Goal: Check status: Check status

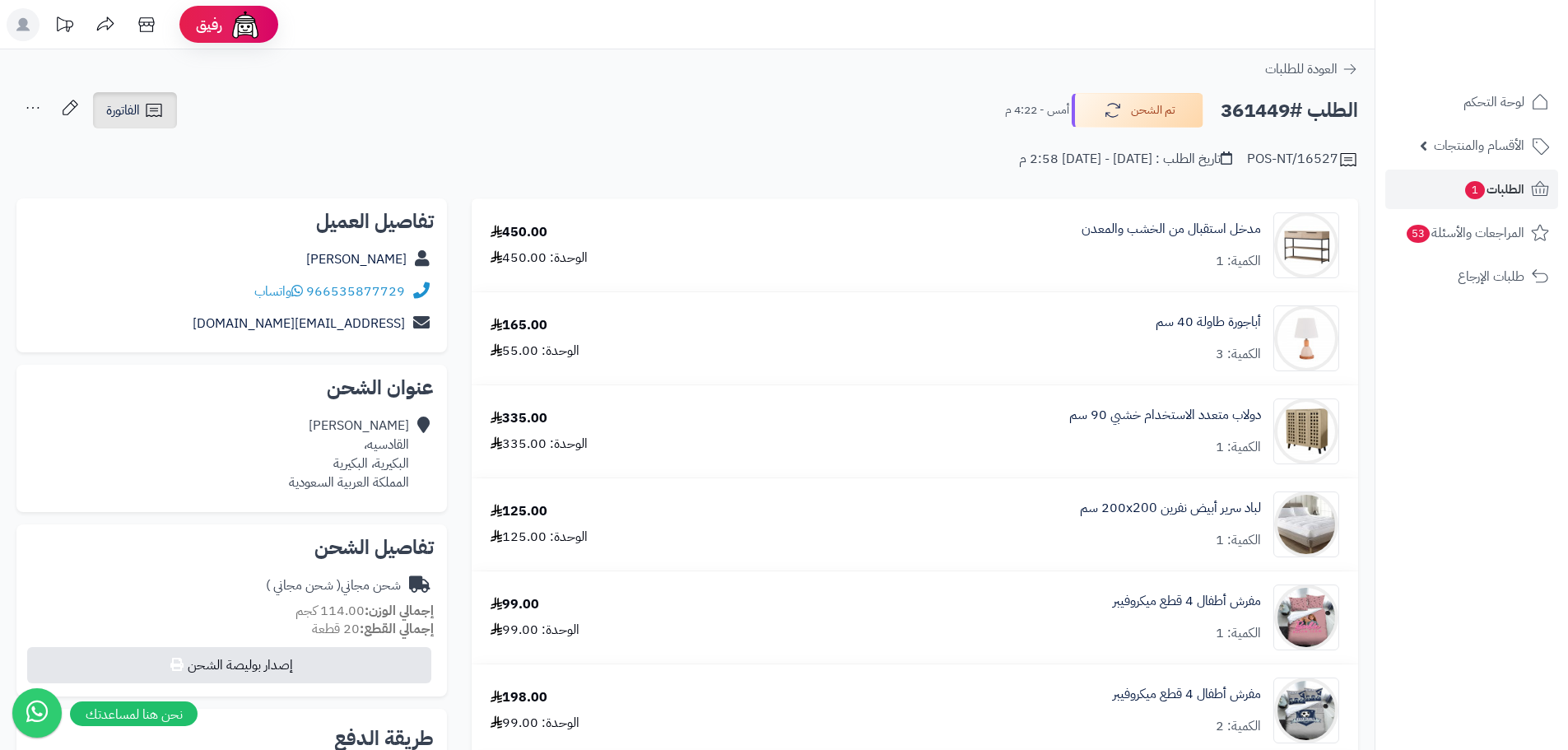
click at [139, 113] on span "الفاتورة" at bounding box center [123, 109] width 34 height 20
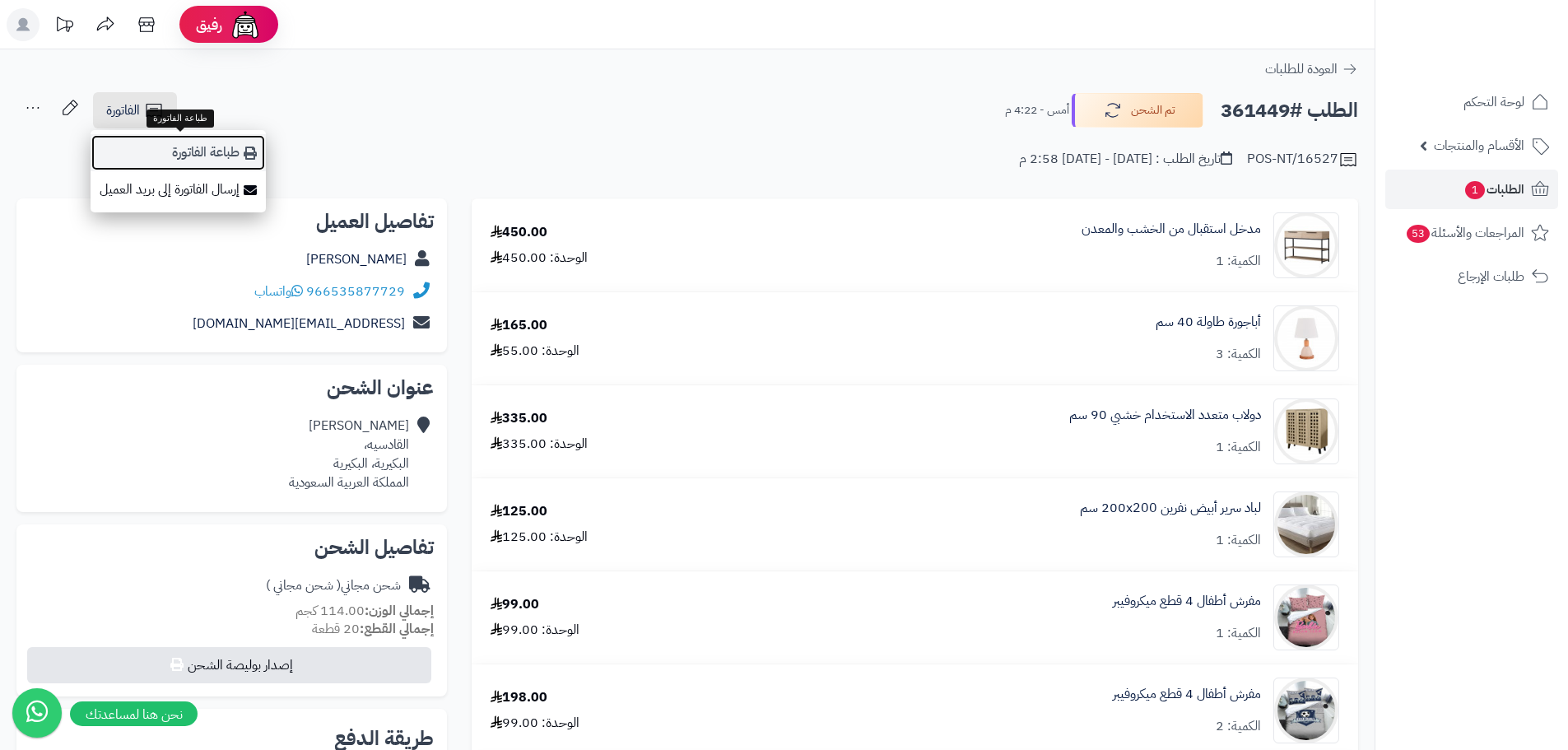
click at [184, 155] on link "طباعة الفاتورة" at bounding box center [179, 152] width 176 height 37
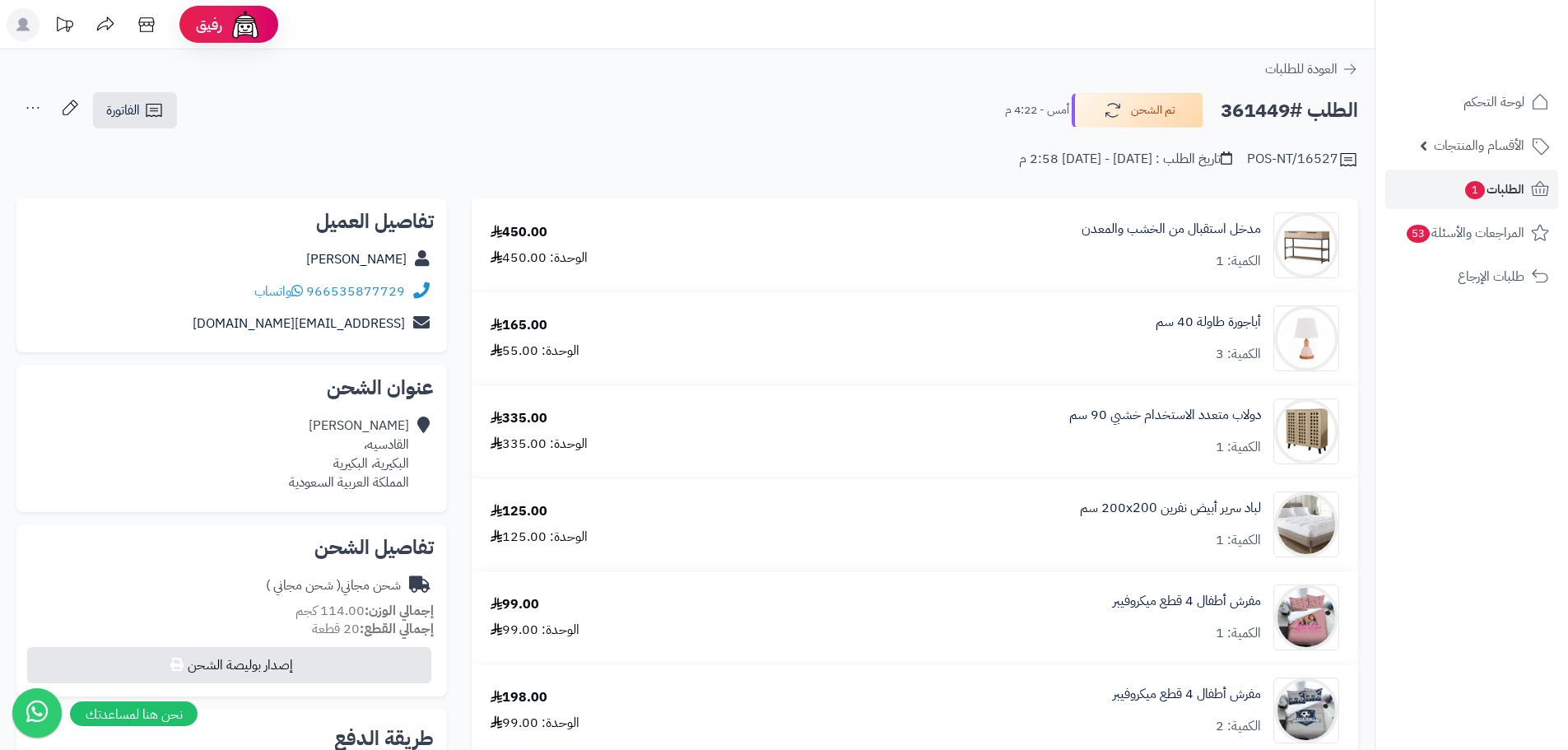
click at [1257, 106] on h2 "الطلب #361449" at bounding box center [1288, 110] width 137 height 34
copy h2 "361449"
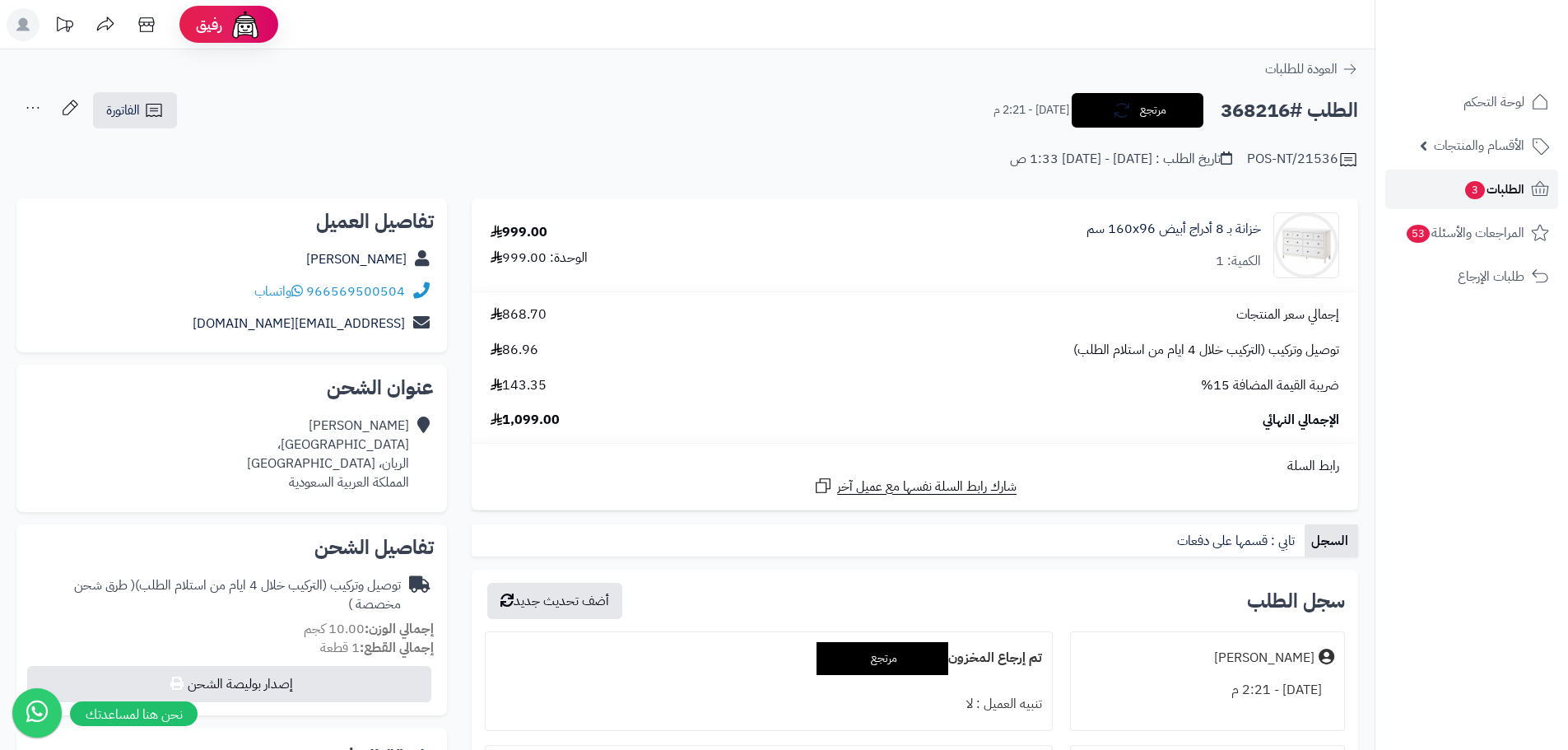
click at [1498, 194] on span "الطلبات 3" at bounding box center [1493, 189] width 61 height 23
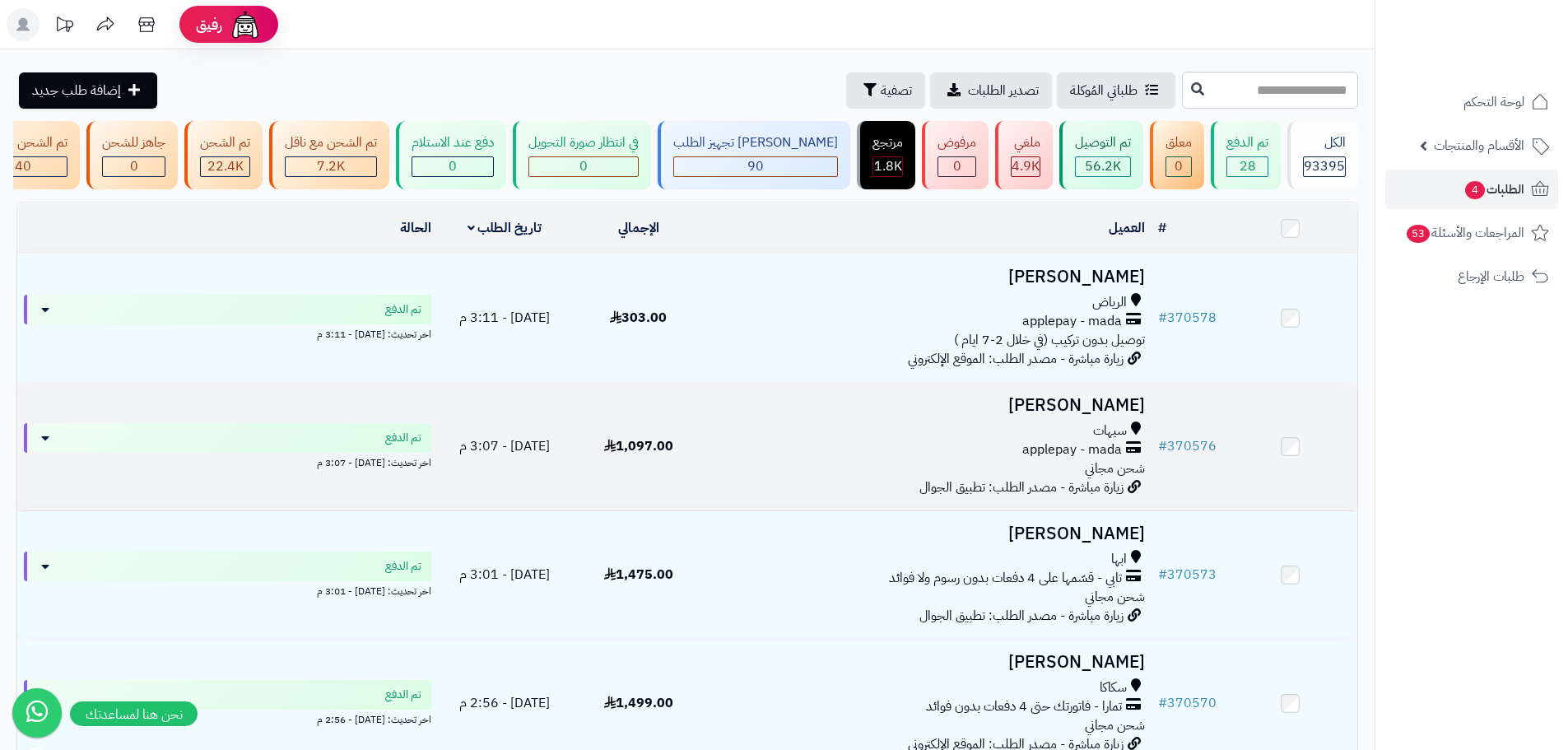
click at [884, 471] on div "سيهات applepay - mada شحن مجاني" at bounding box center [928, 450] width 433 height 57
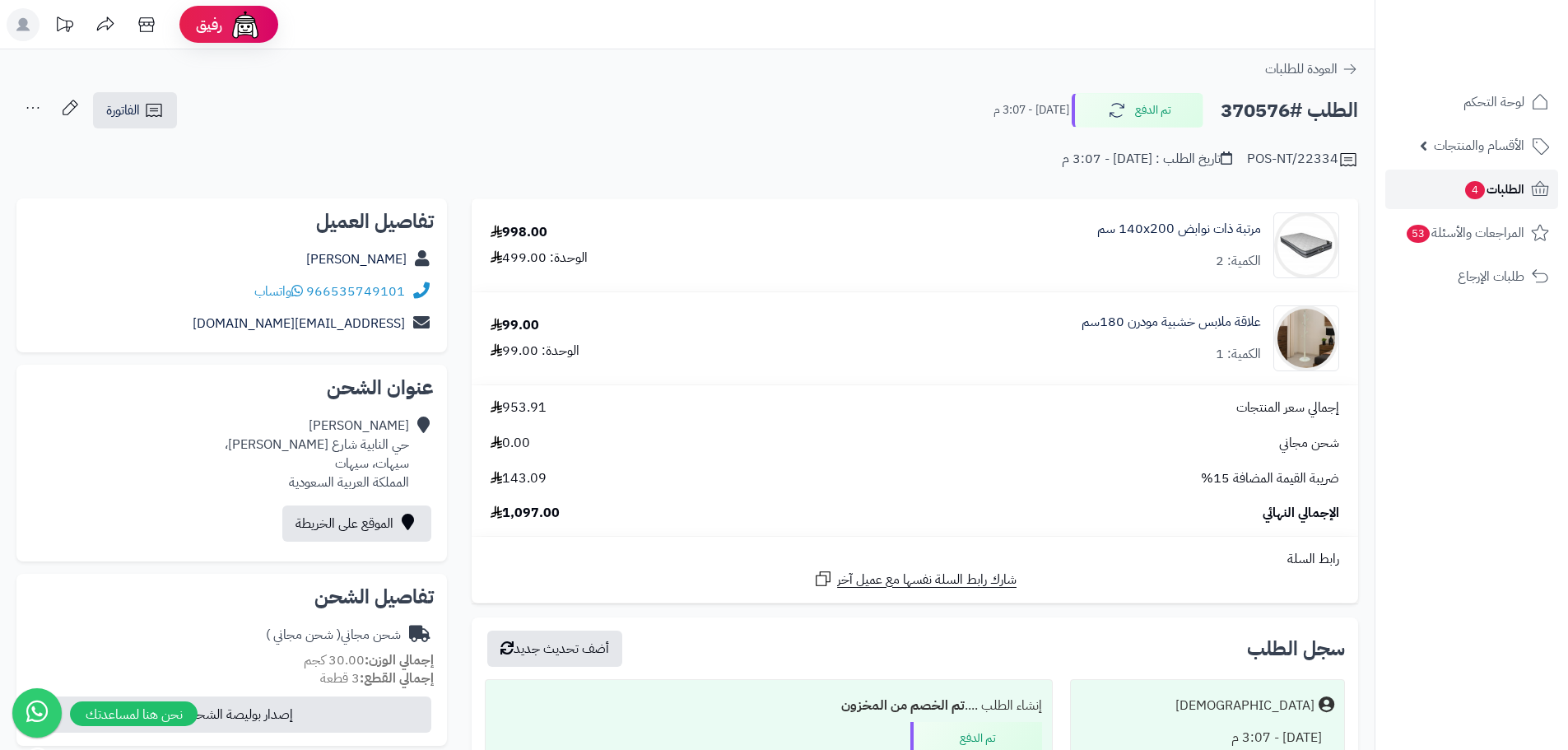
click at [1498, 198] on span "الطلبات 4" at bounding box center [1493, 189] width 61 height 23
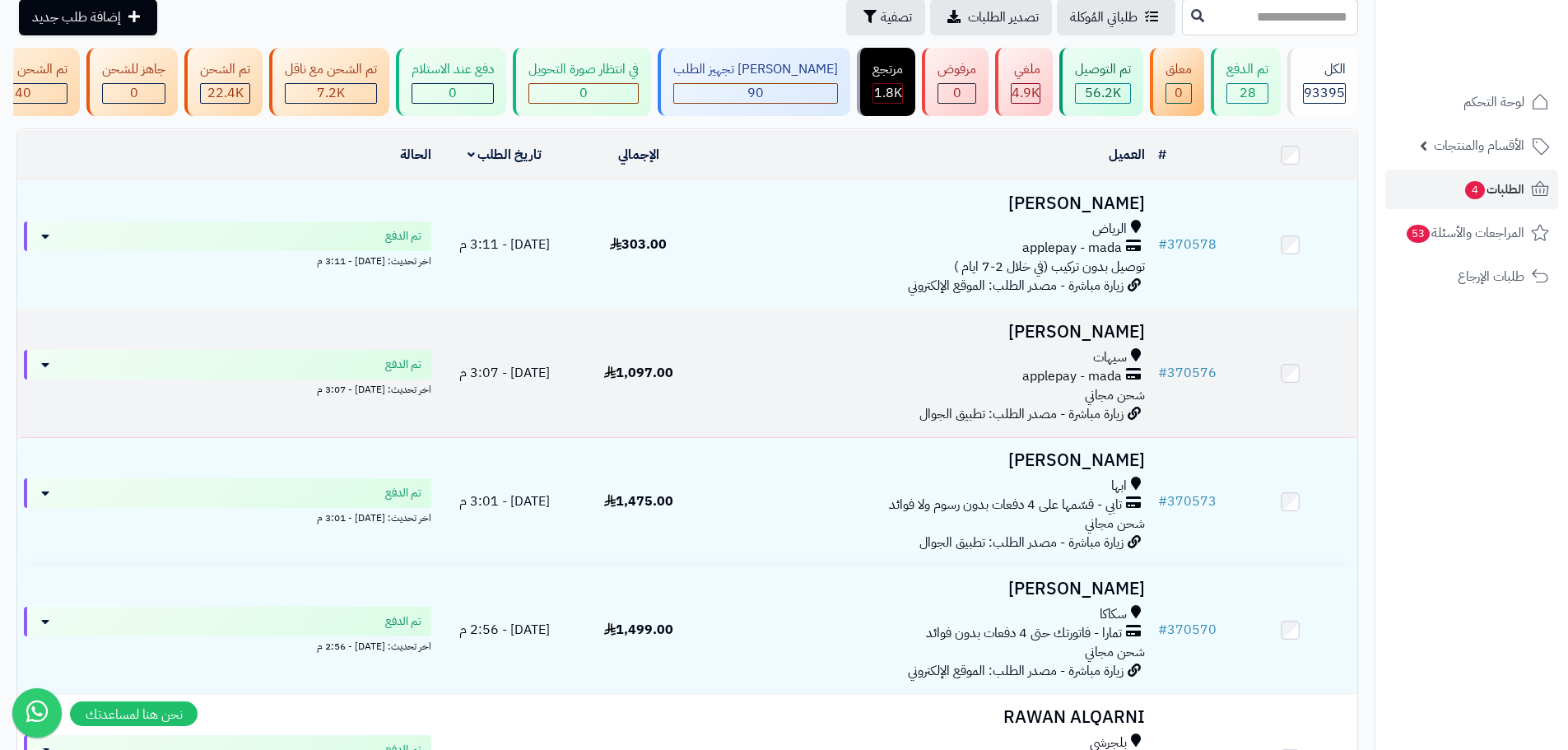
scroll to position [165, 0]
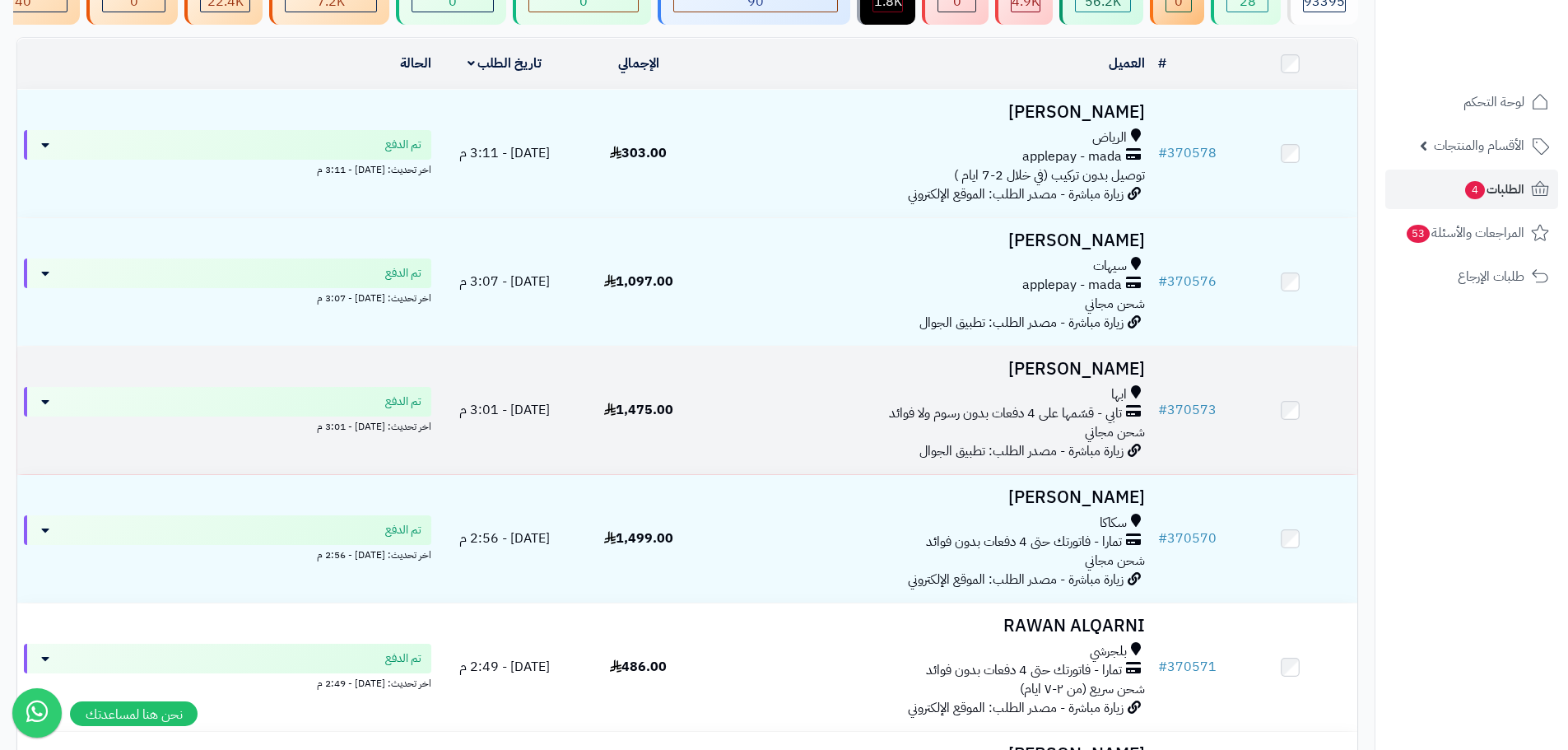
click at [787, 439] on div "ابها تابي - قسّمها على 4 دفعات بدون رسوم ولا فوائد شحن مجاني" at bounding box center [928, 413] width 433 height 57
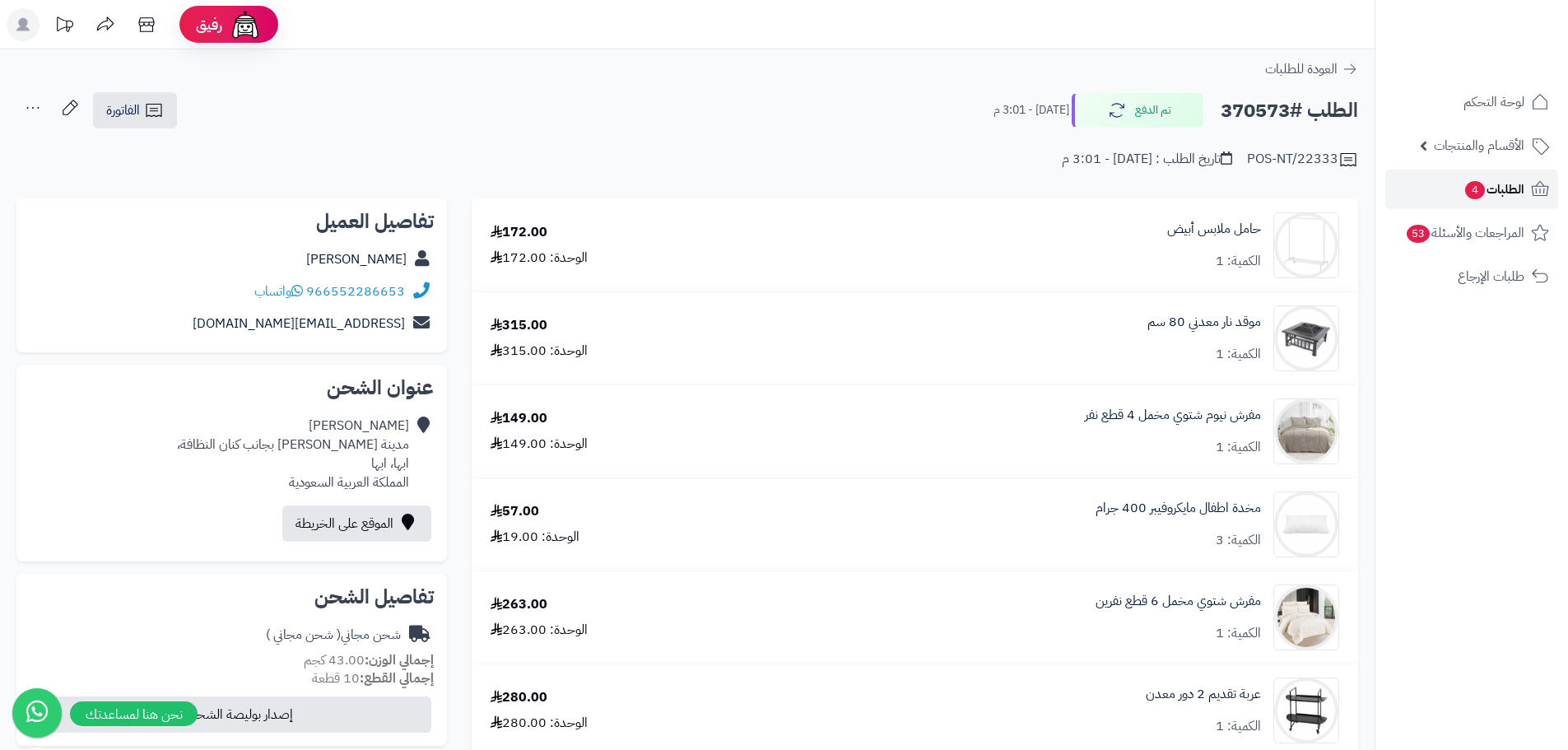
click at [1509, 180] on span "الطلبات 4" at bounding box center [1493, 189] width 61 height 23
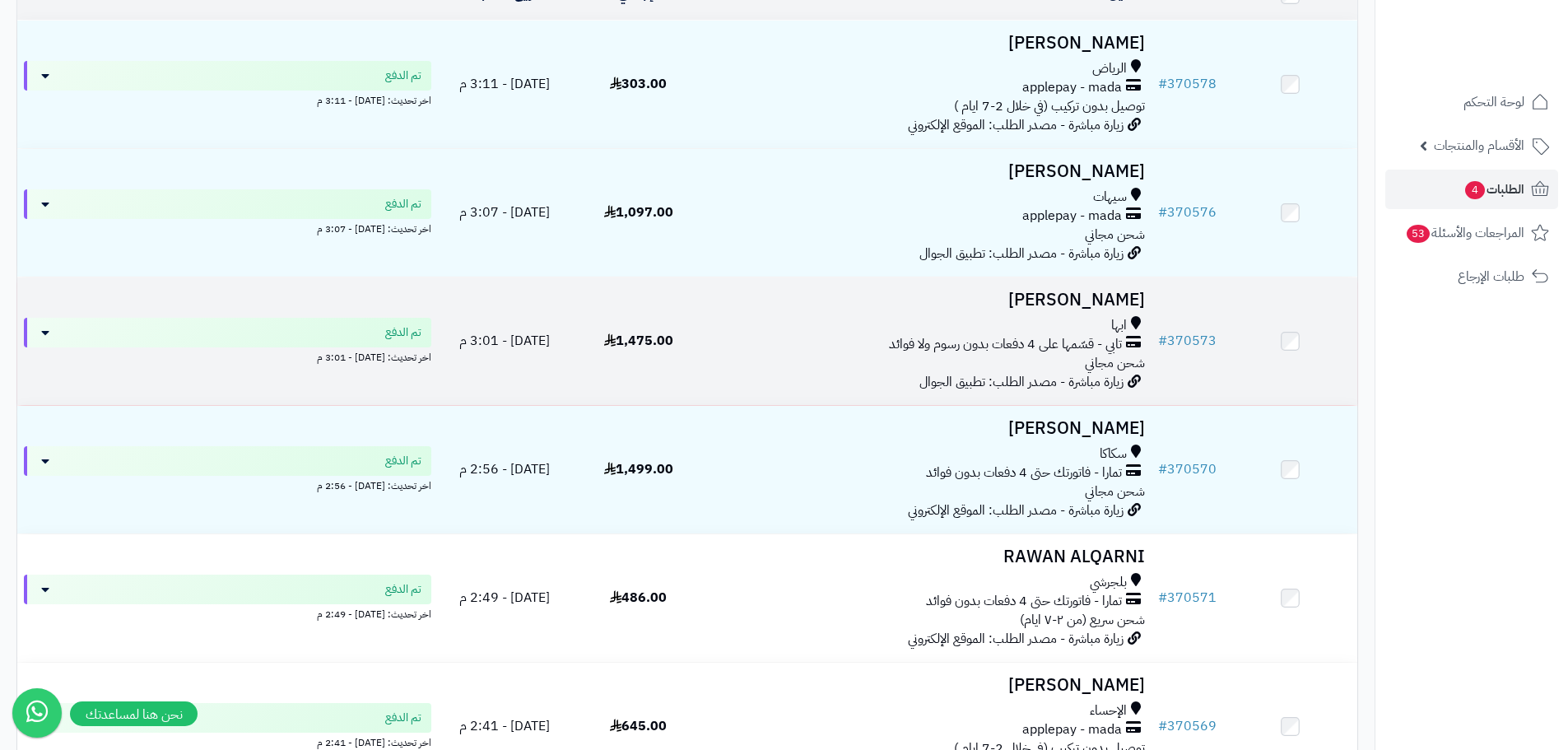
scroll to position [329, 0]
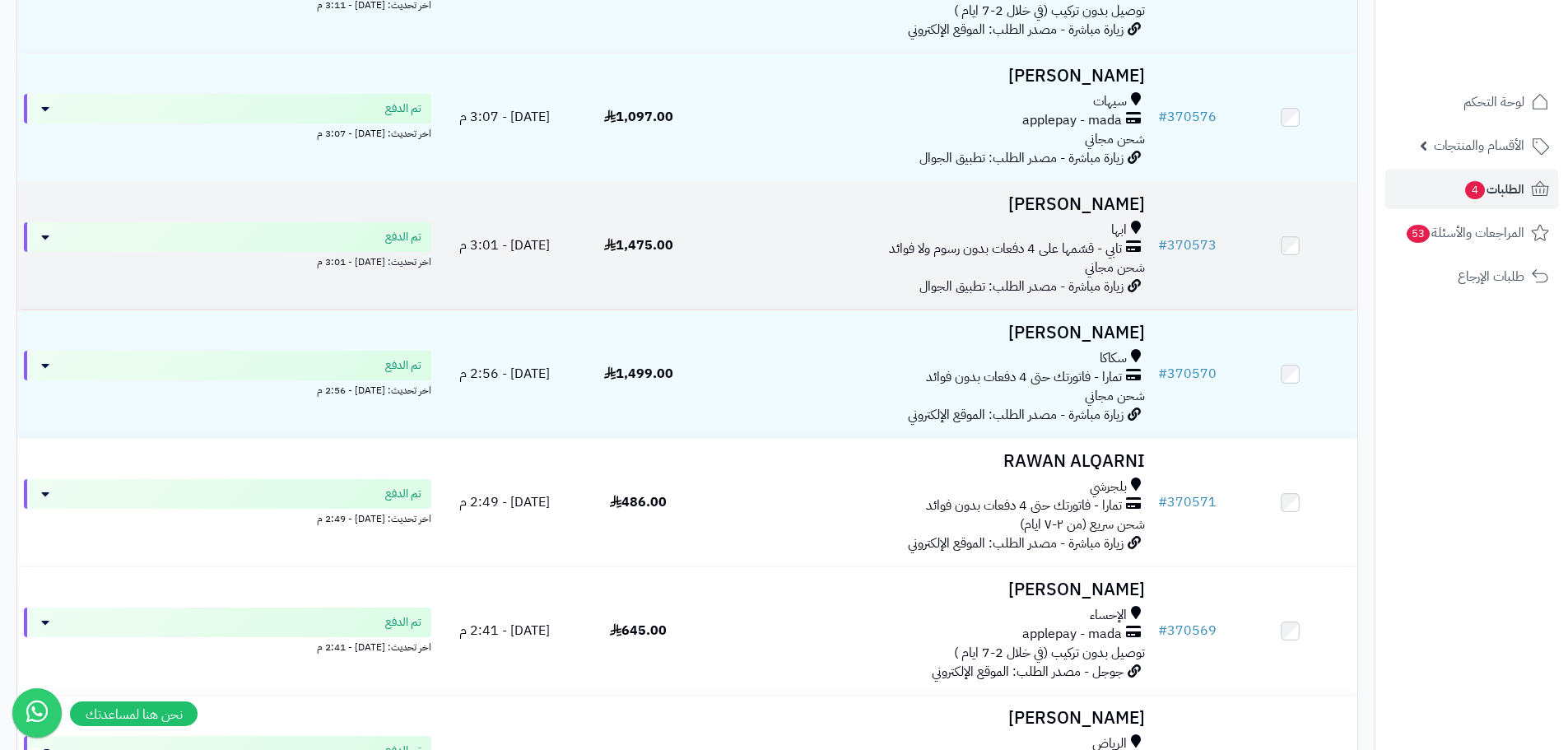
click at [804, 254] on div "تابي - قسّمها على 4 دفعات بدون رسوم ولا فوائد" at bounding box center [928, 249] width 433 height 19
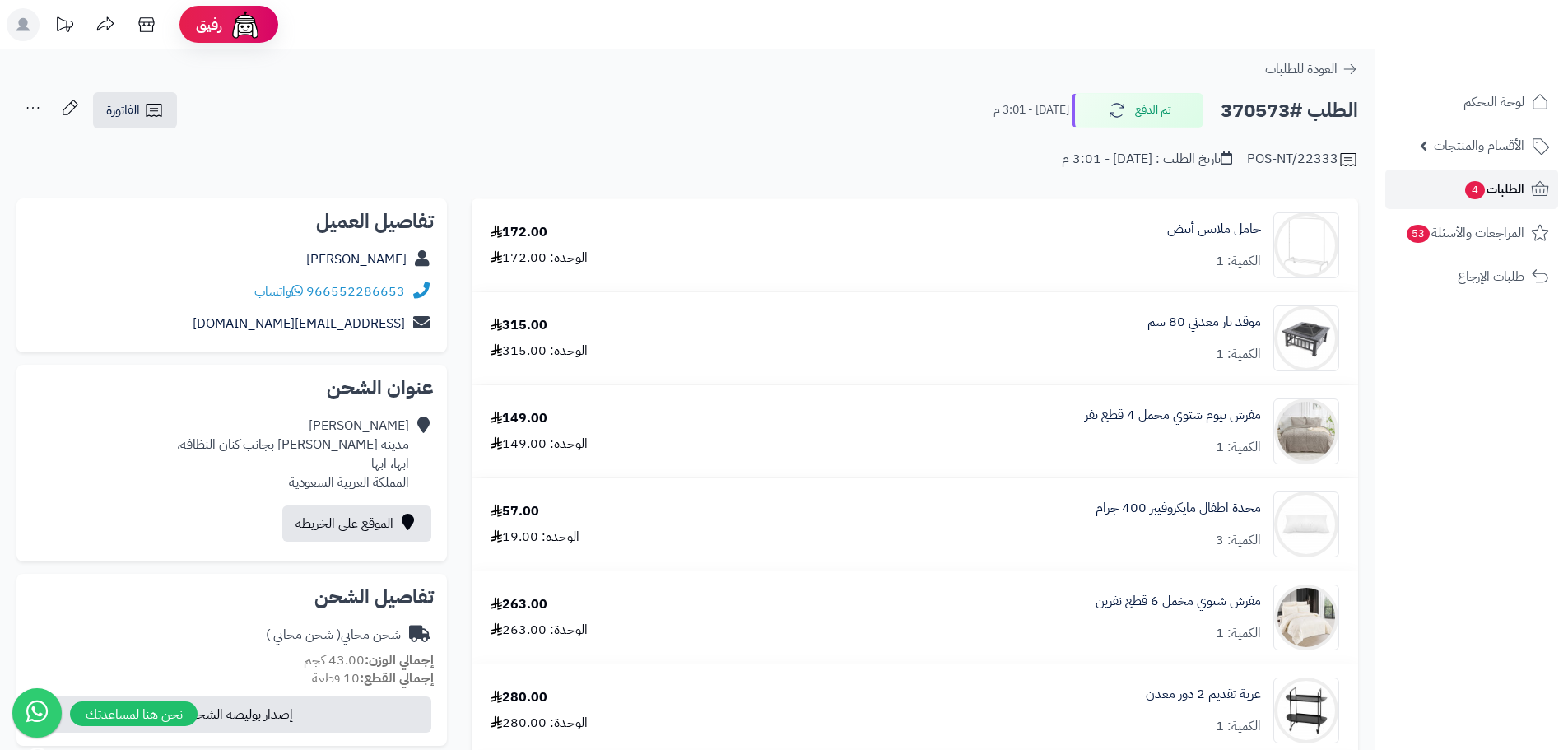
click at [1482, 195] on span "الطلبات 4" at bounding box center [1493, 189] width 61 height 23
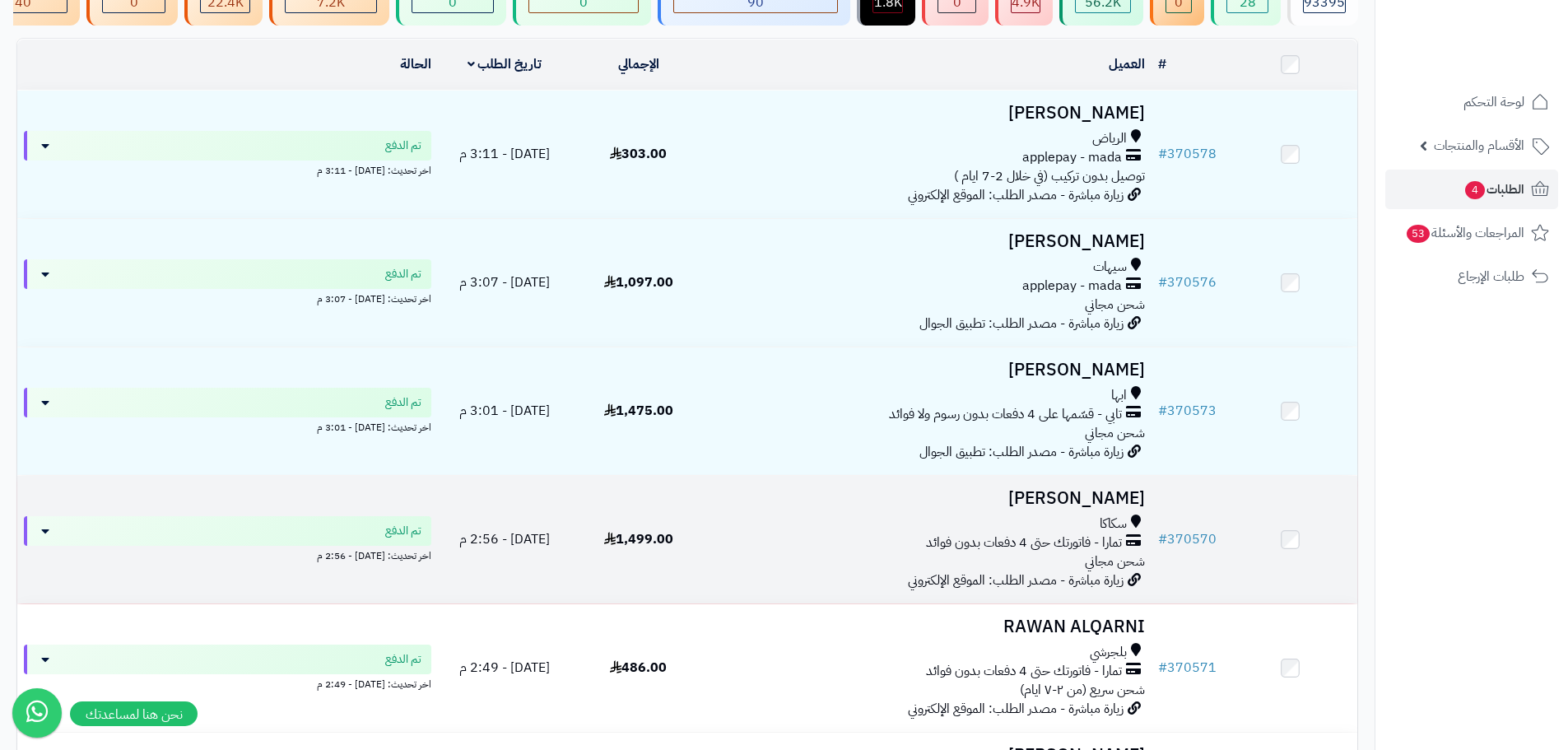
scroll to position [165, 0]
click at [1234, 537] on td at bounding box center [1289, 539] width 134 height 127
click at [1185, 548] on link "# 370570" at bounding box center [1187, 538] width 59 height 20
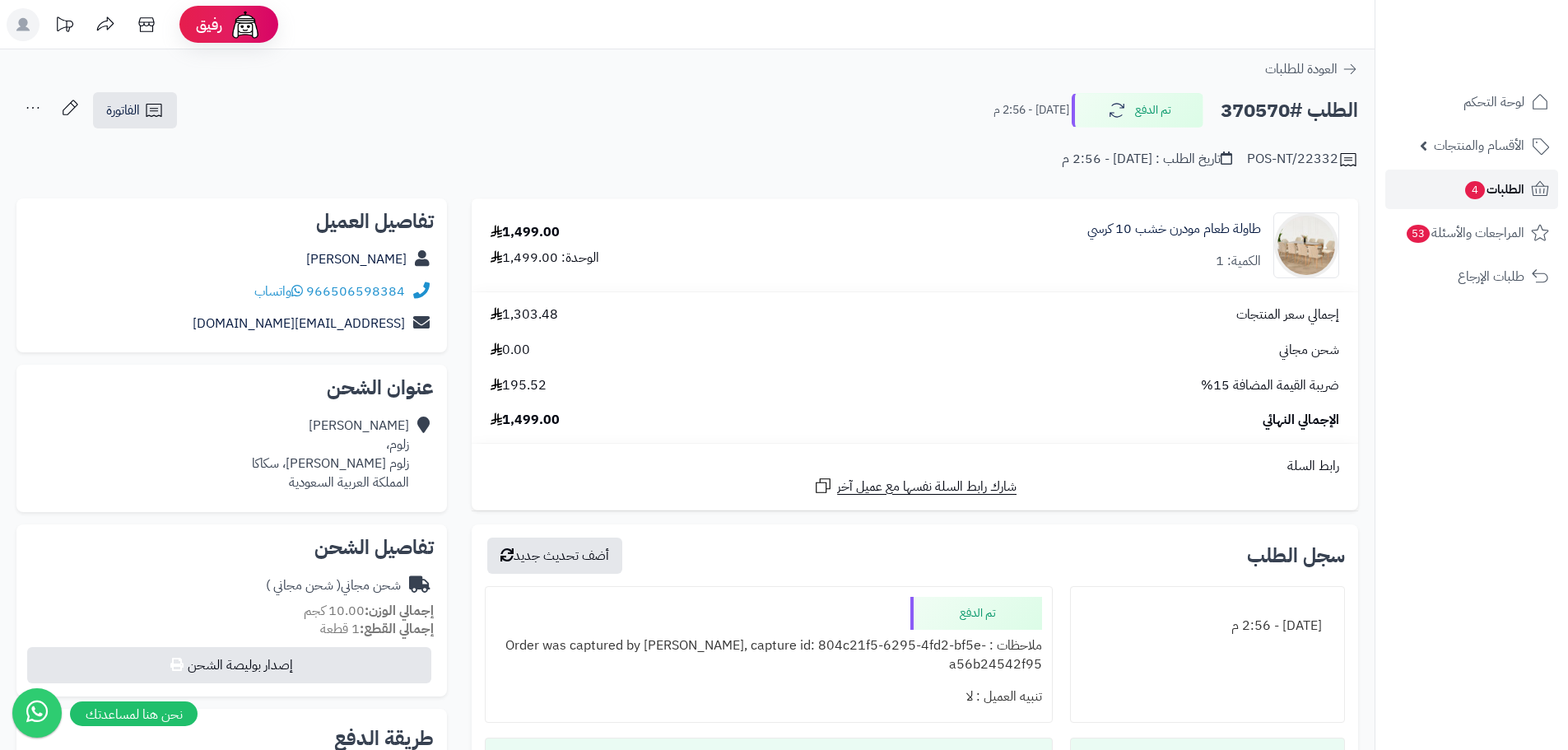
click at [1489, 184] on span "الطلبات 4" at bounding box center [1493, 189] width 61 height 23
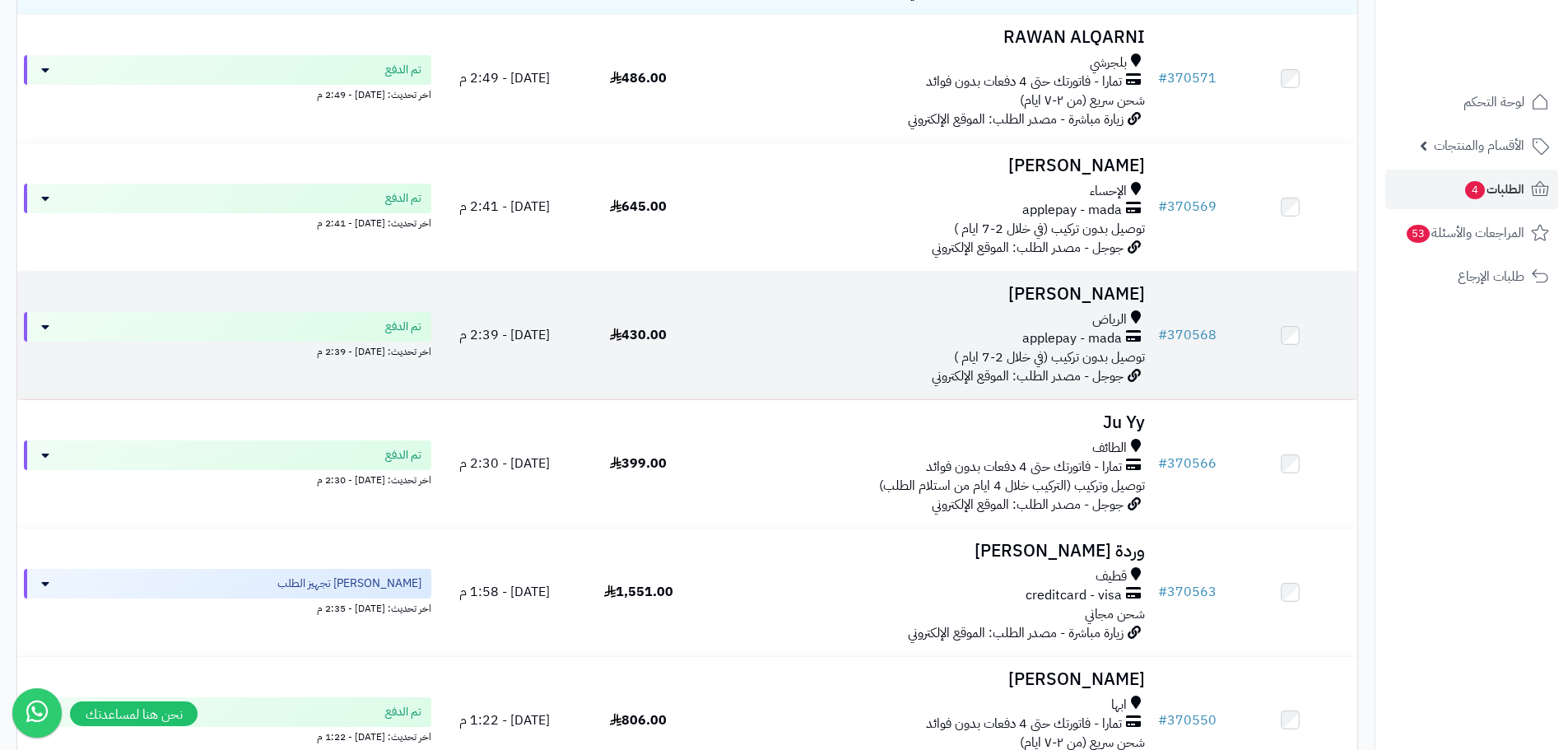
scroll to position [905, 0]
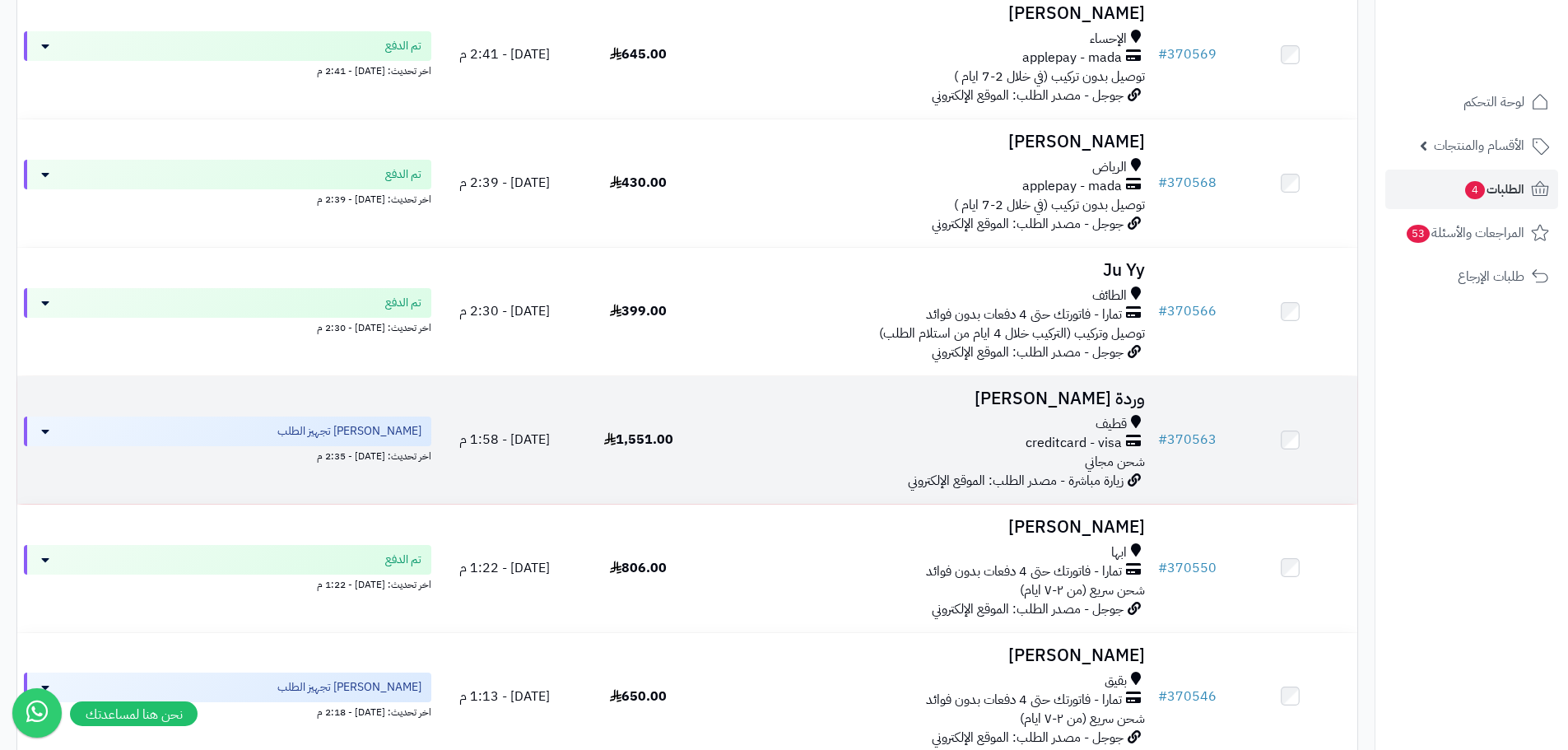
click at [745, 445] on div "creditcard - visa" at bounding box center [928, 443] width 433 height 19
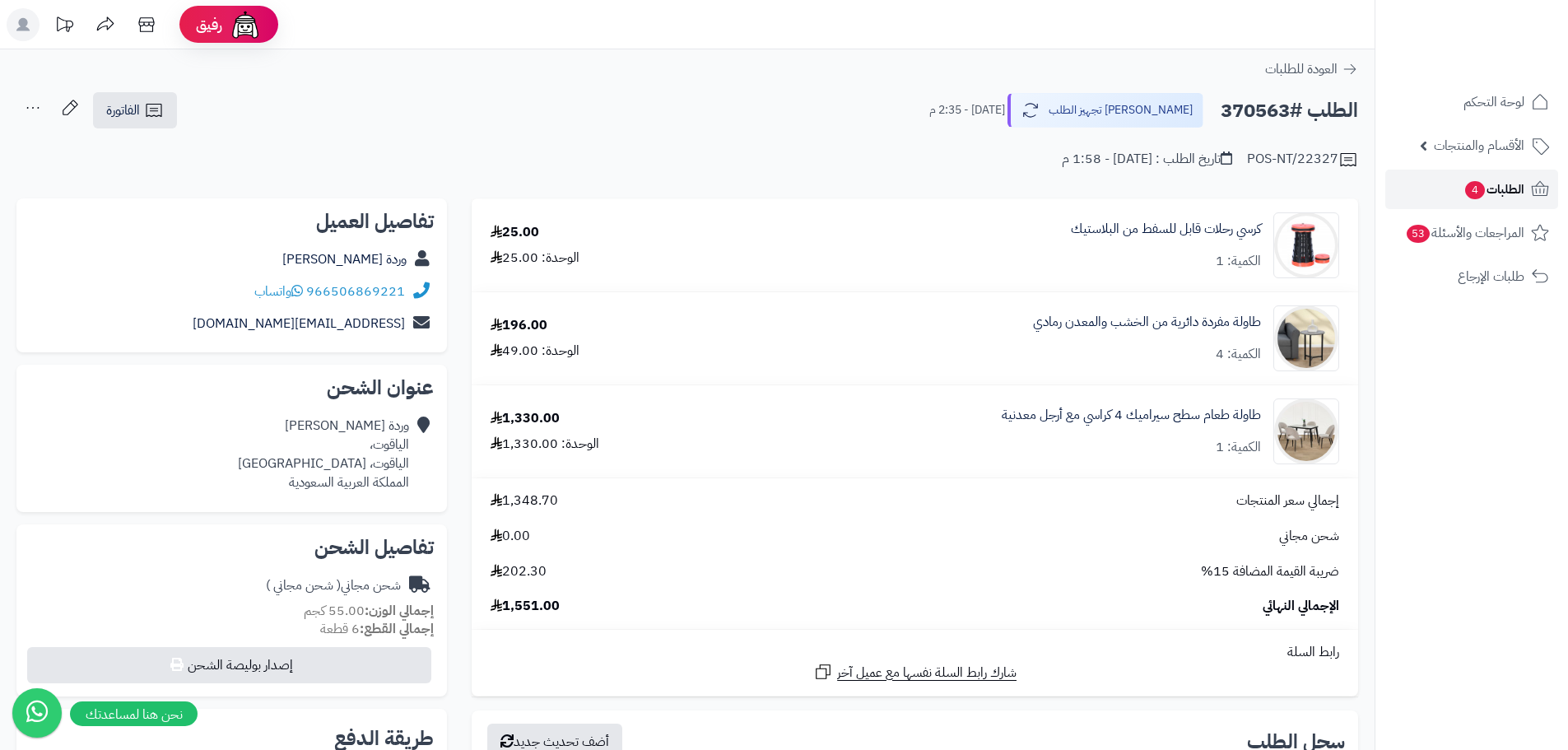
click at [1467, 182] on span "4" at bounding box center [1474, 190] width 20 height 18
